Goal: Task Accomplishment & Management: Manage account settings

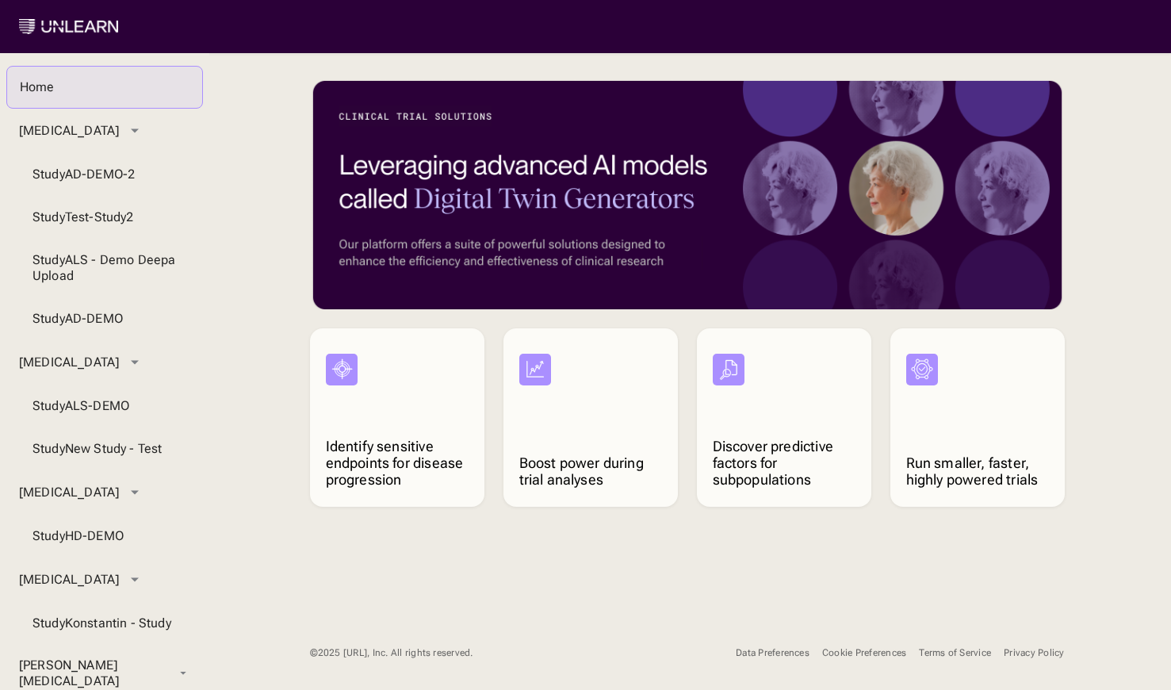
click at [872, 647] on div "Cookie Preferences" at bounding box center [864, 653] width 84 height 12
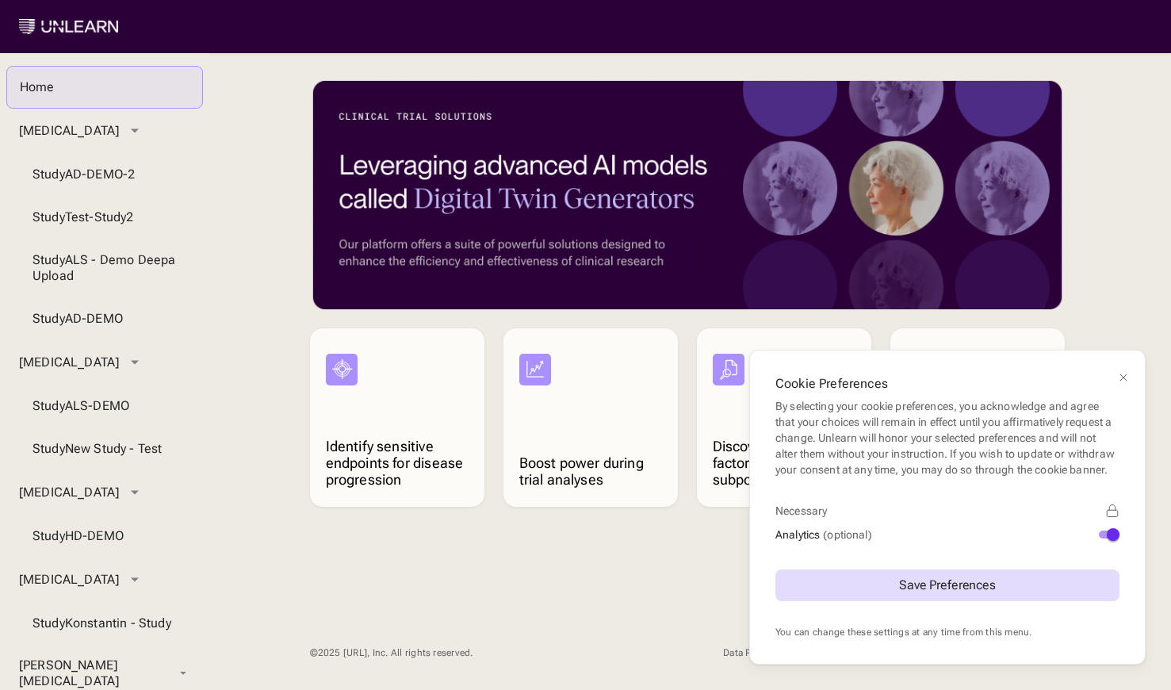
click at [1102, 529] on div "Analytics (optional)" at bounding box center [947, 534] width 344 height 19
click at [1110, 536] on span "button" at bounding box center [1113, 534] width 13 height 13
click at [1080, 562] on div "Save Preferences" at bounding box center [947, 585] width 344 height 82
click at [1071, 576] on button "Save Preferences" at bounding box center [947, 585] width 344 height 32
